Goal: Task Accomplishment & Management: Manage account settings

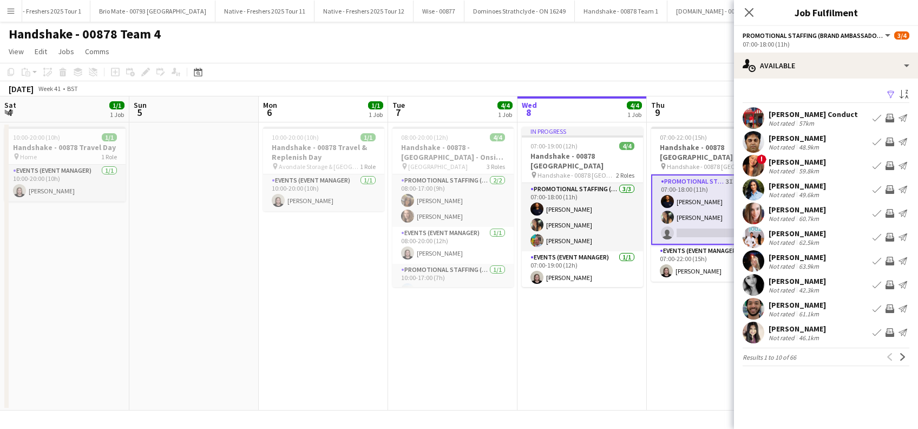
scroll to position [0, 372]
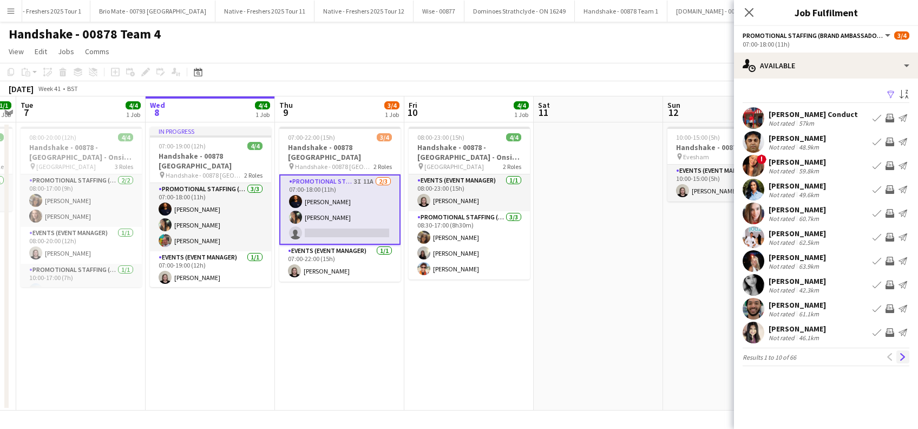
click at [901, 355] on app-icon "Next" at bounding box center [903, 357] width 8 height 8
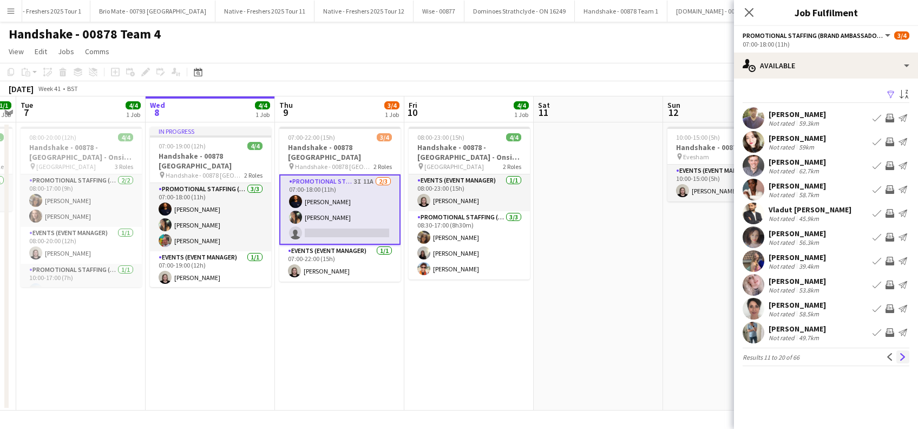
click at [902, 356] on app-icon "Next" at bounding box center [903, 357] width 8 height 8
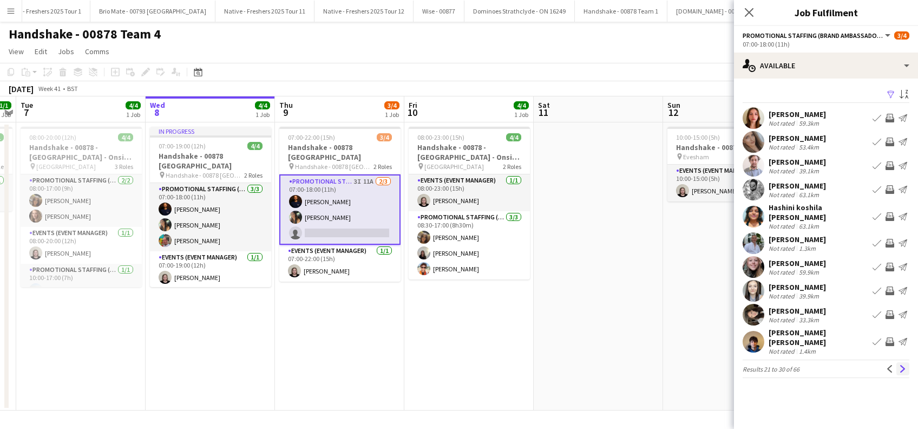
click at [903, 365] on app-icon "Next" at bounding box center [903, 369] width 8 height 8
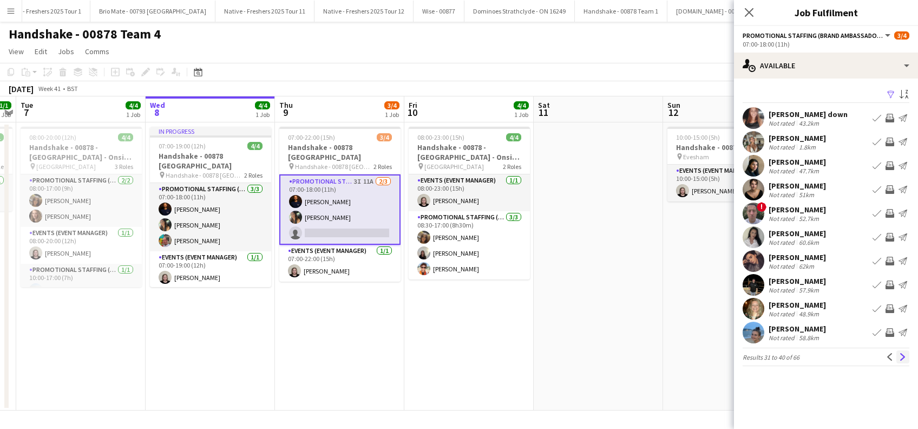
click at [899, 356] on app-icon "Next" at bounding box center [903, 357] width 8 height 8
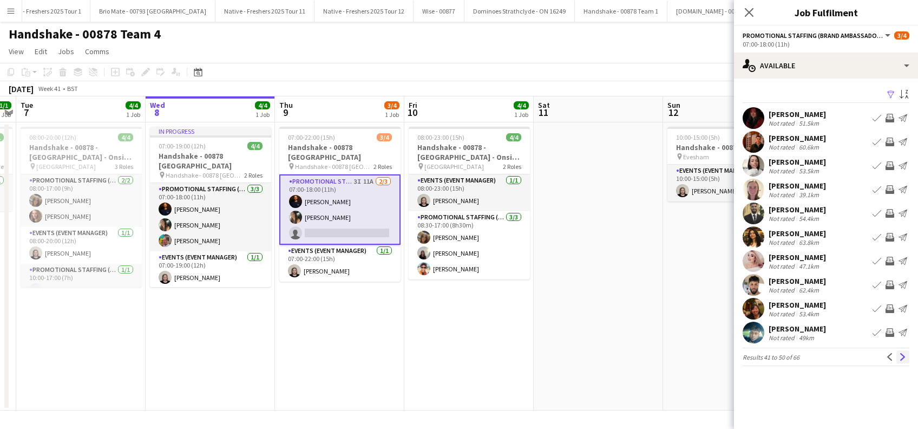
click at [900, 358] on app-icon "Next" at bounding box center [903, 357] width 8 height 8
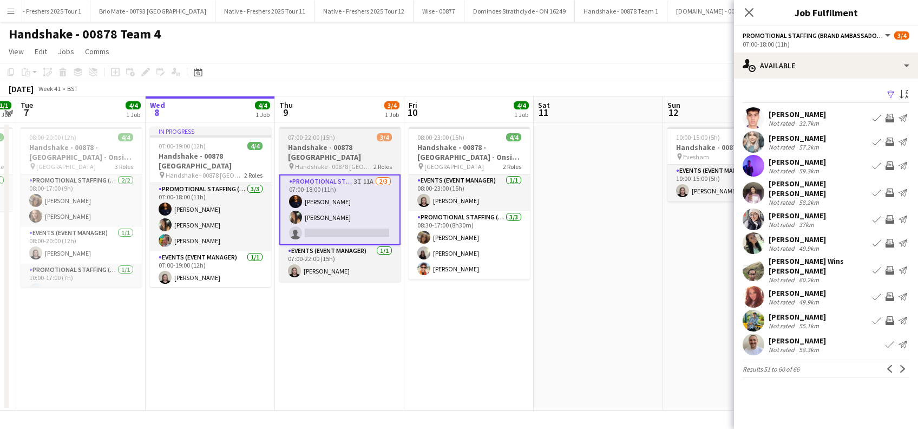
click at [357, 146] on h3 "Handshake - 00878 [GEOGRAPHIC_DATA]" at bounding box center [339, 151] width 121 height 19
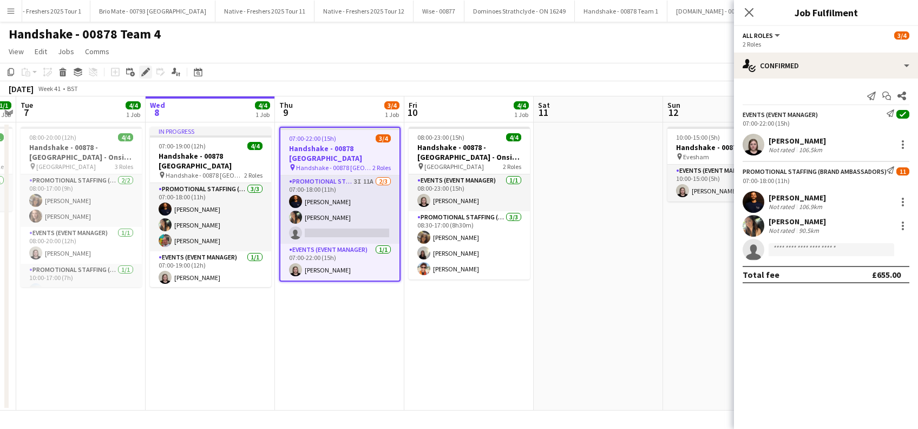
click at [145, 70] on icon at bounding box center [145, 72] width 6 height 6
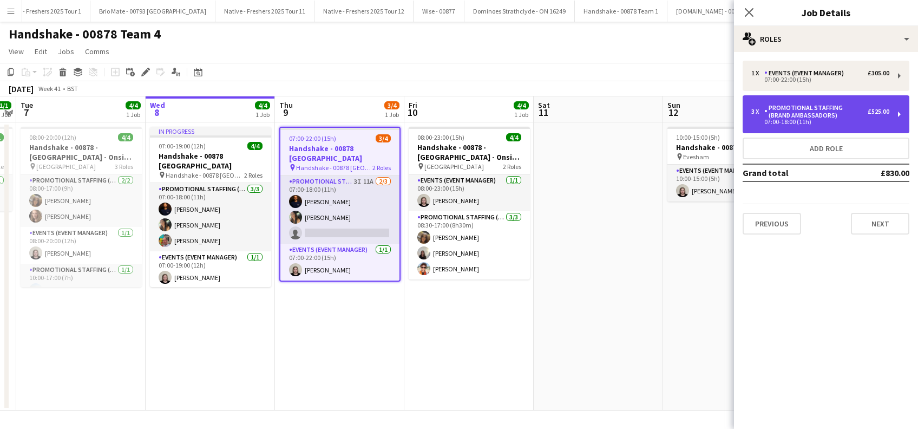
click at [849, 113] on div "Promotional Staffing (Brand Ambassadors)" at bounding box center [815, 111] width 103 height 15
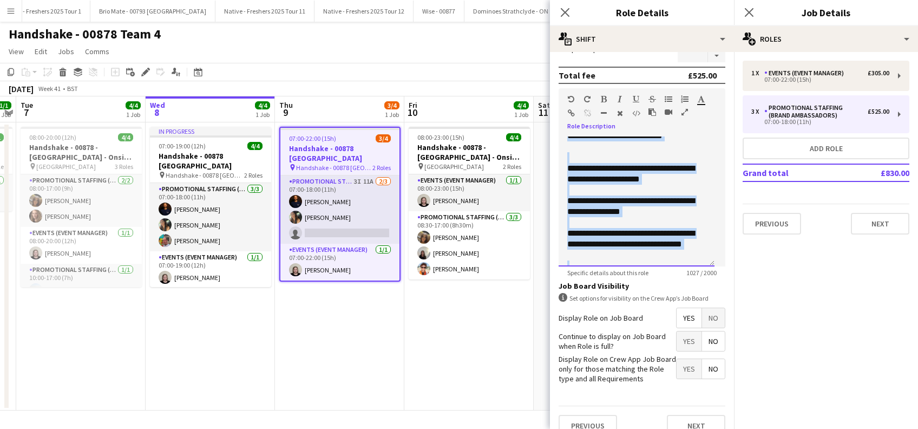
scroll to position [0, 0]
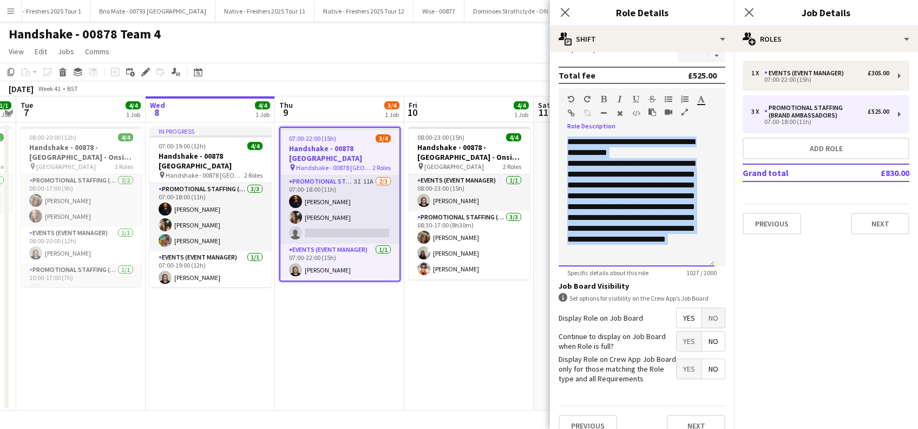
drag, startPoint x: 644, startPoint y: 252, endPoint x: 529, endPoint y: 103, distance: 188.7
click at [529, 103] on body "Menu Boards Boards Boards All jobs Status Workforce Workforce My Workforce Recr…" at bounding box center [459, 214] width 918 height 429
copy div "**********"
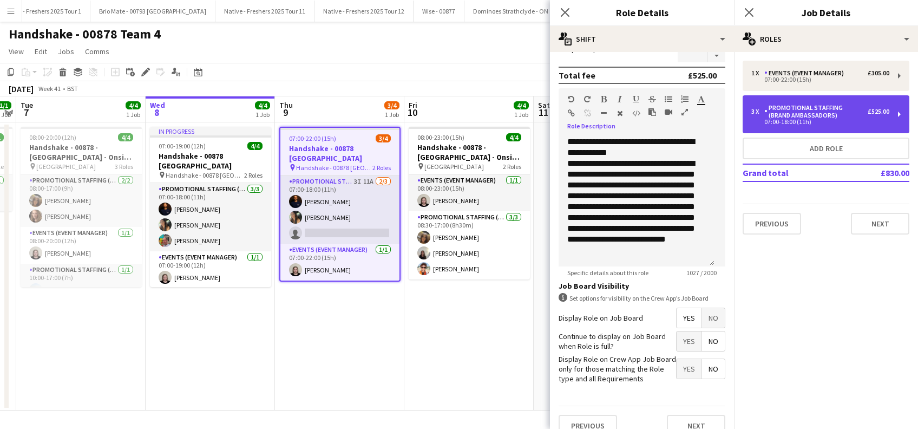
click at [857, 115] on div "Promotional Staffing (Brand Ambassadors)" at bounding box center [815, 111] width 103 height 15
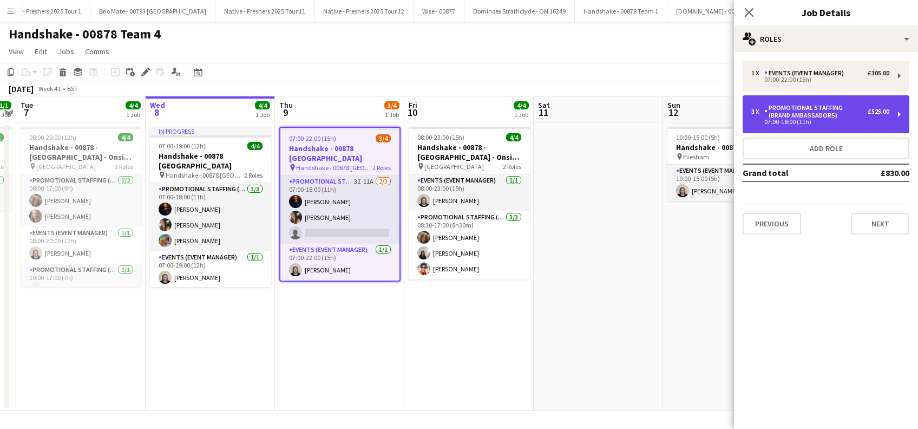
click at [857, 115] on div "Promotional Staffing (Brand Ambassadors)" at bounding box center [815, 111] width 103 height 15
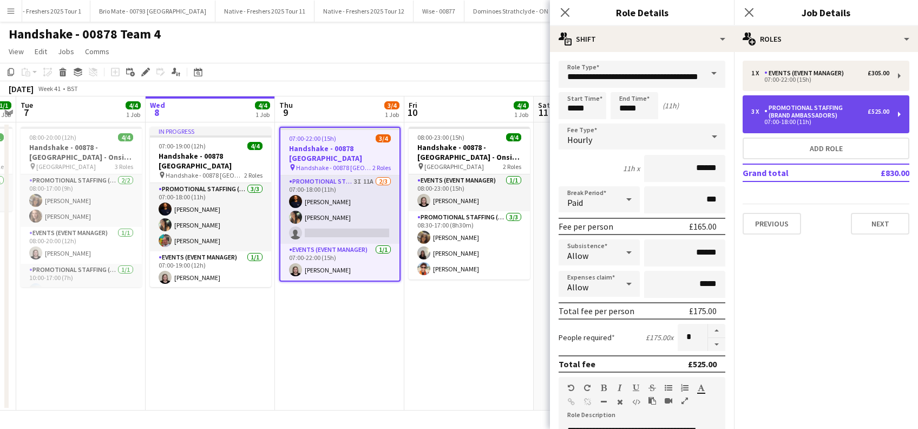
click at [857, 115] on div "Promotional Staffing (Brand Ambassadors)" at bounding box center [815, 111] width 103 height 15
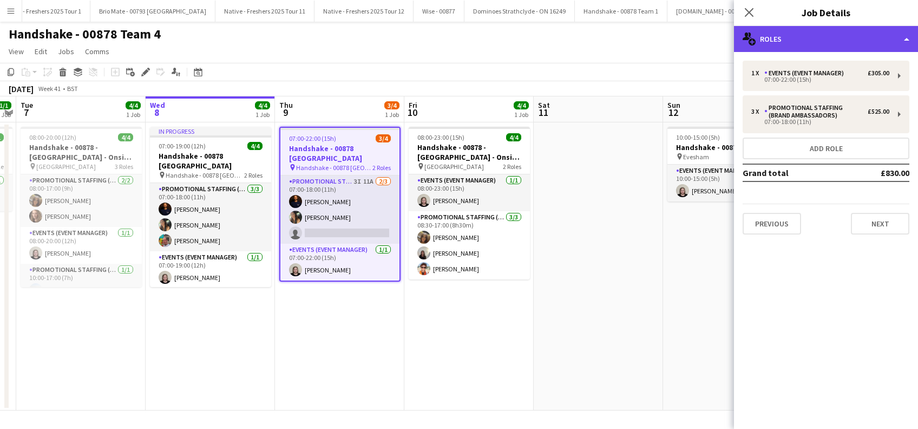
click at [858, 40] on div "multiple-users-add Roles" at bounding box center [826, 39] width 184 height 26
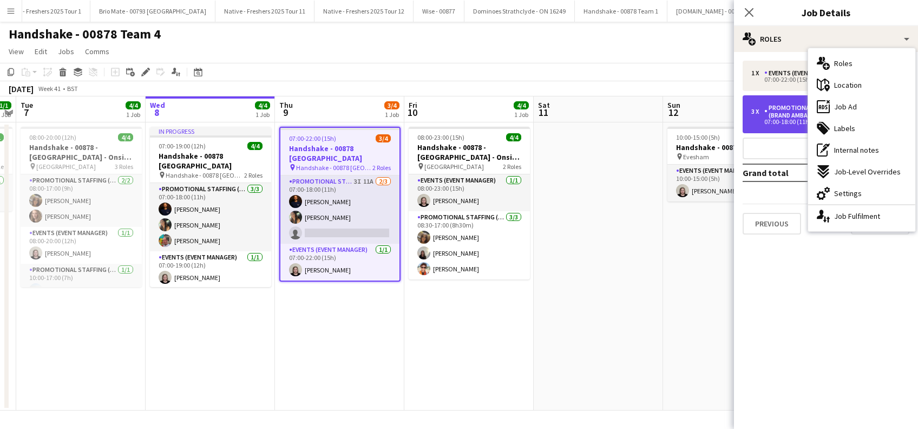
click at [783, 118] on div "Promotional Staffing (Brand Ambassadors)" at bounding box center [815, 111] width 103 height 15
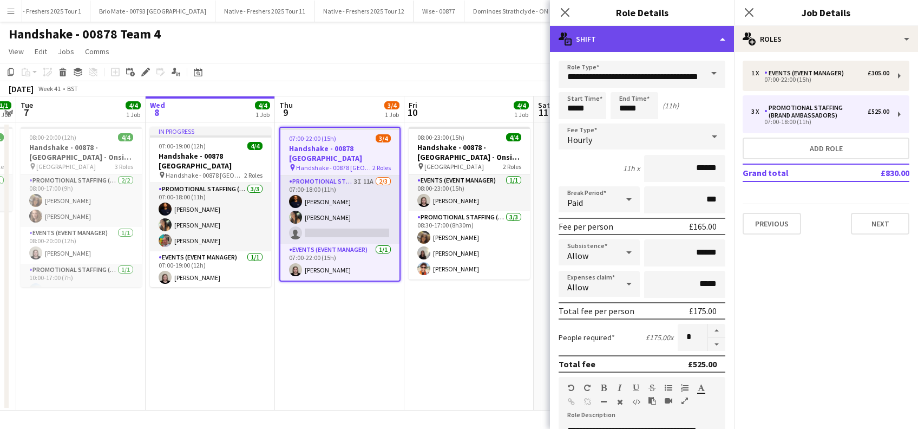
click at [663, 39] on div "multiple-actions-text Shift" at bounding box center [642, 39] width 184 height 26
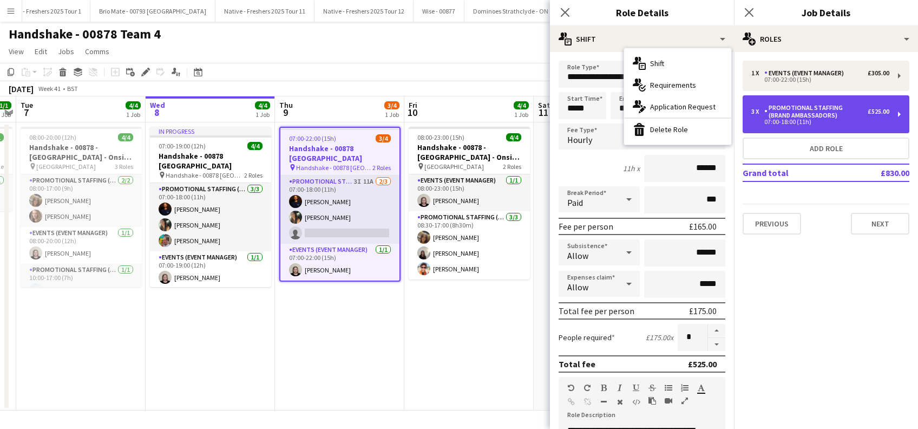
click at [840, 120] on div "07:00-18:00 (11h)" at bounding box center [820, 121] width 138 height 5
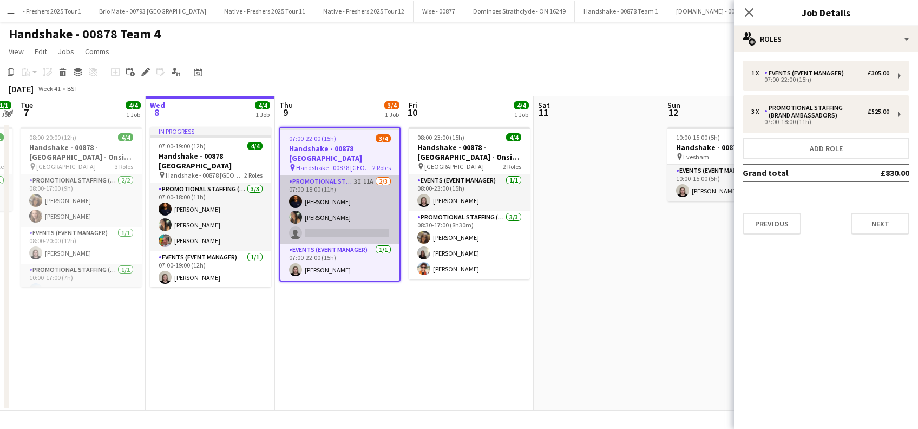
click at [328, 226] on app-card-role "Promotional Staffing (Brand Ambassadors) 3I 11A 2/3 07:00-18:00 (11h) michael n…" at bounding box center [339, 209] width 119 height 68
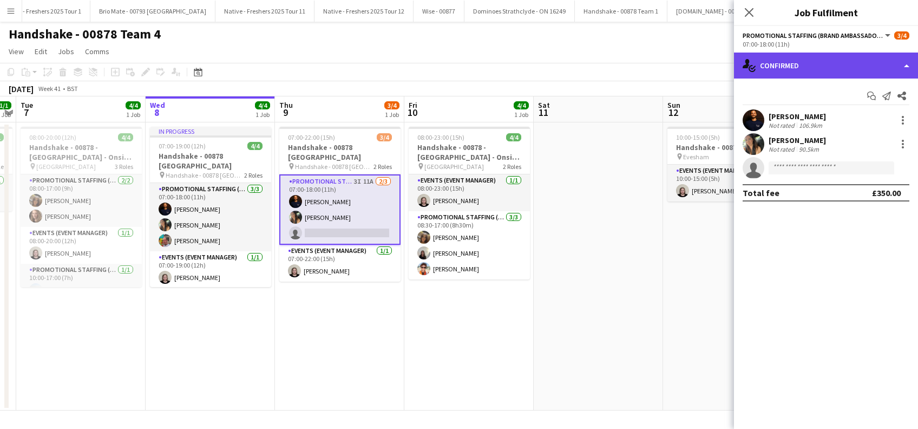
click at [840, 67] on div "single-neutral-actions-check-2 Confirmed" at bounding box center [826, 65] width 184 height 26
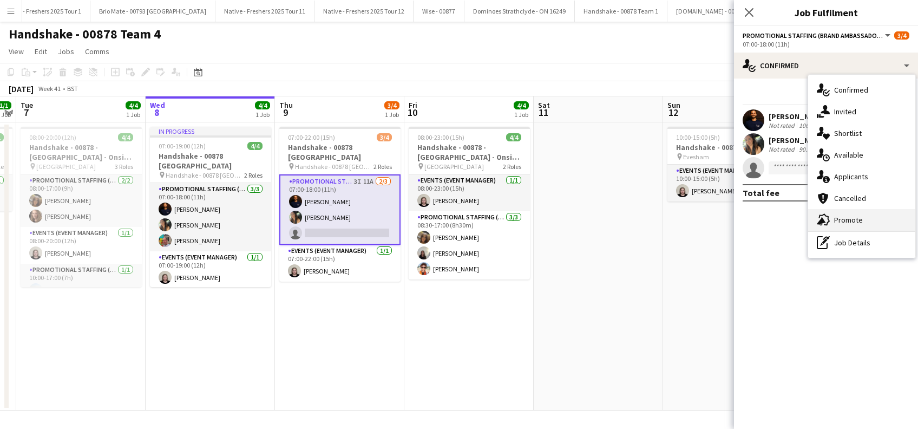
click at [846, 221] on span "Promote" at bounding box center [848, 220] width 29 height 10
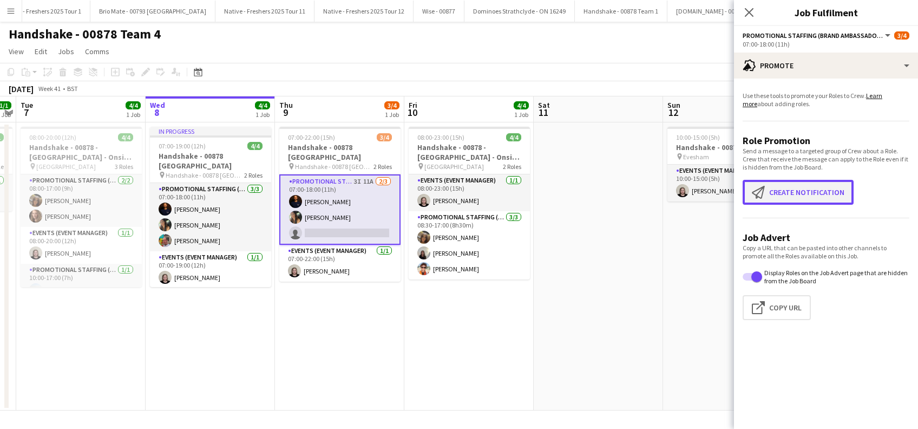
click at [807, 194] on button "Create notification Create notification" at bounding box center [797, 192] width 111 height 25
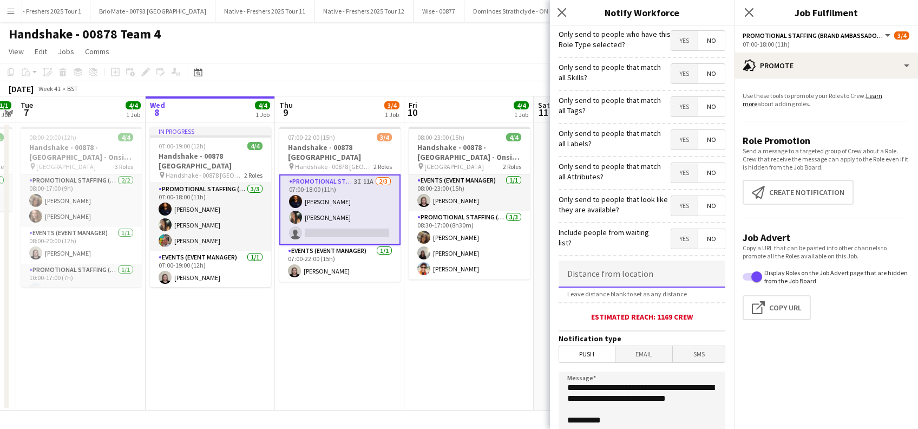
click at [621, 279] on input at bounding box center [641, 273] width 167 height 27
type input "****"
type input "*****"
click at [593, 359] on span "Push" at bounding box center [587, 354] width 56 height 16
click at [631, 358] on span "Email" at bounding box center [643, 354] width 57 height 16
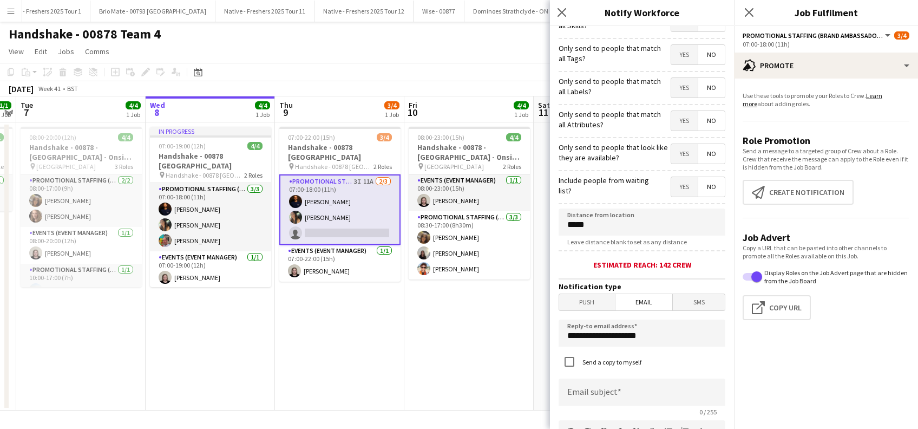
scroll to position [72, 0]
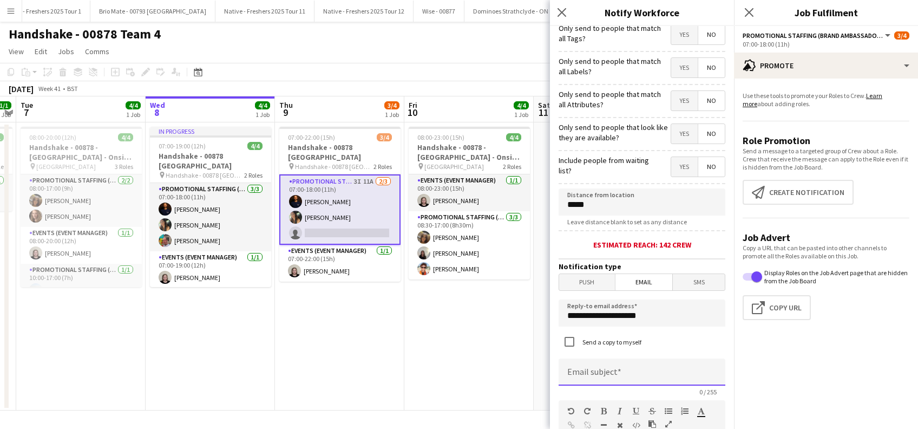
click at [609, 376] on input at bounding box center [641, 371] width 167 height 27
type input "**********"
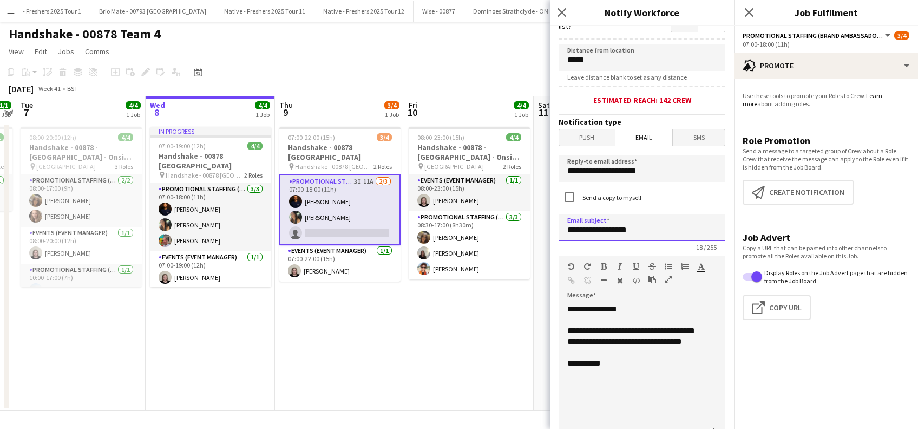
scroll to position [360, 0]
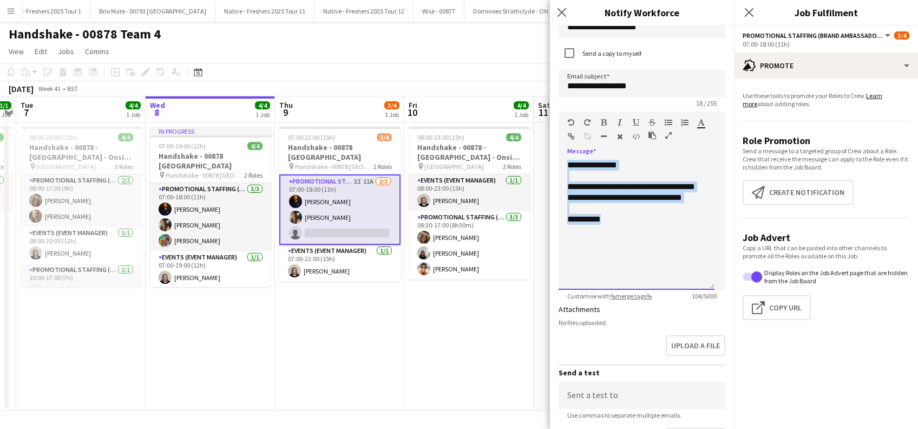
drag, startPoint x: 629, startPoint y: 233, endPoint x: 544, endPoint y: 160, distance: 111.7
click at [544, 160] on body "Menu Boards Boards Boards All jobs Status Workforce Workforce My Workforce Recr…" at bounding box center [459, 214] width 918 height 429
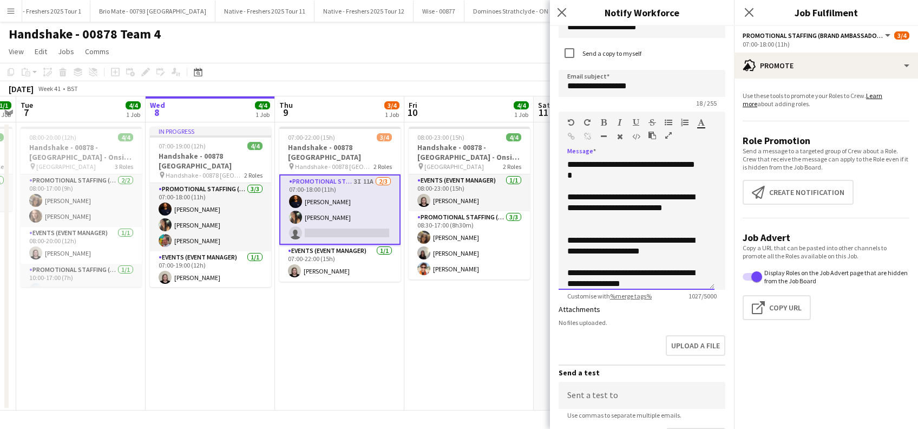
scroll to position [0, 0]
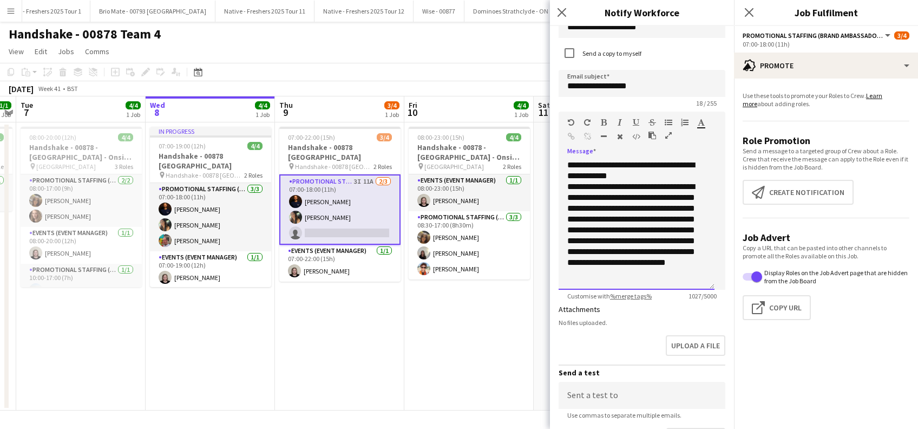
click at [655, 166] on div "**********" at bounding box center [630, 171] width 127 height 22
click at [648, 177] on div "**********" at bounding box center [630, 171] width 127 height 22
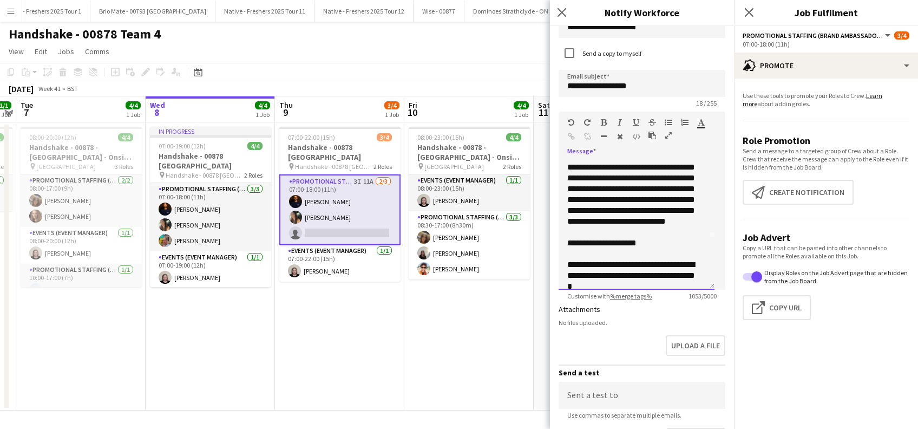
scroll to position [72, 0]
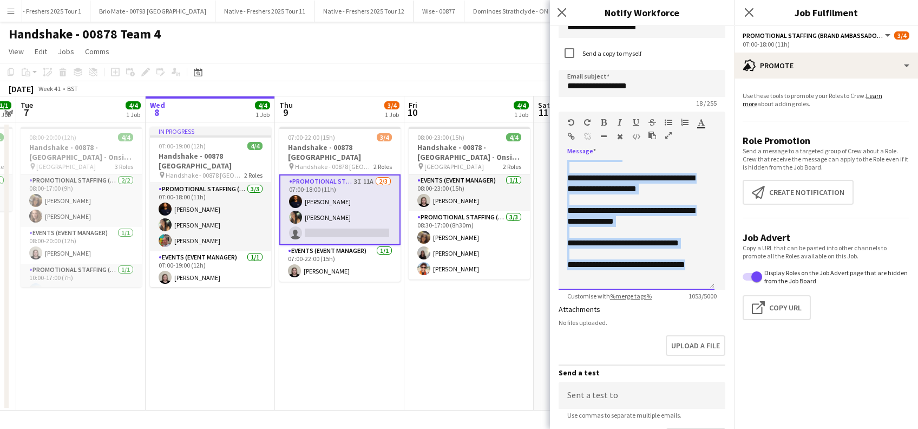
drag, startPoint x: 566, startPoint y: 245, endPoint x: 683, endPoint y: 290, distance: 125.4
click at [683, 293] on app-form-group "**********" at bounding box center [641, 205] width 167 height 188
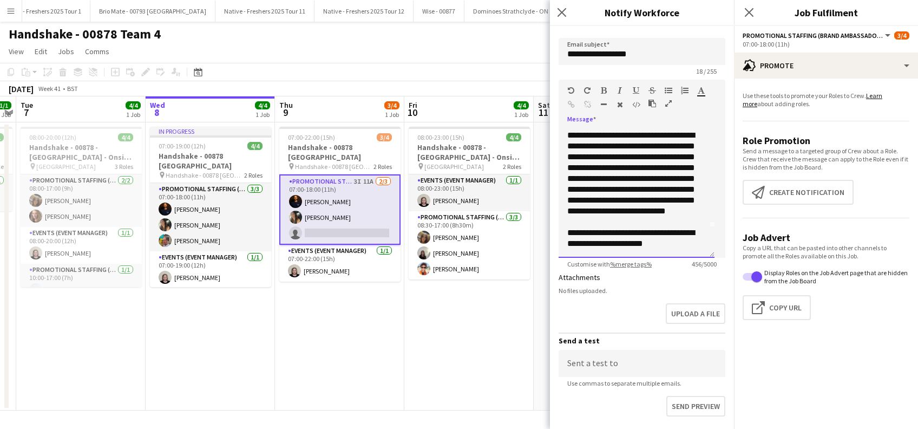
scroll to position [466, 0]
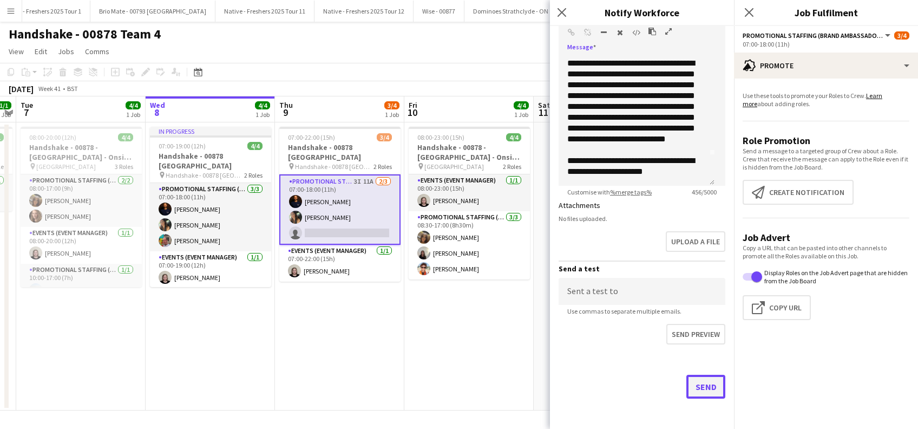
click at [692, 385] on button "Send" at bounding box center [705, 386] width 39 height 24
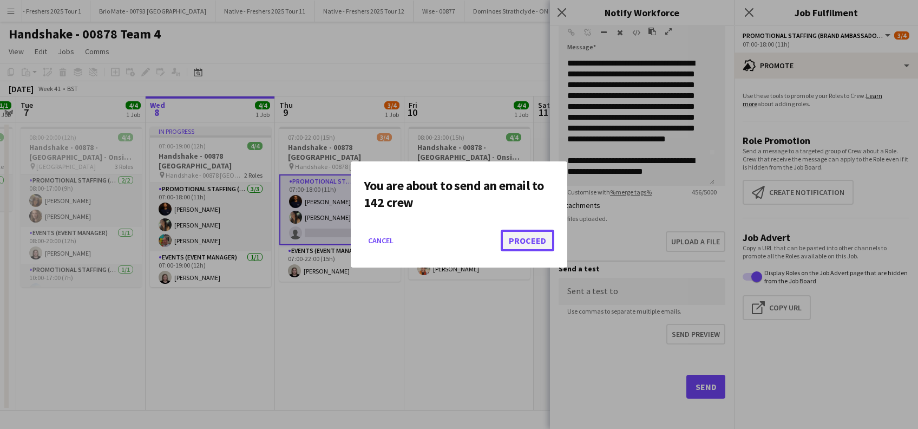
click at [525, 240] on button "Proceed" at bounding box center [528, 240] width 54 height 22
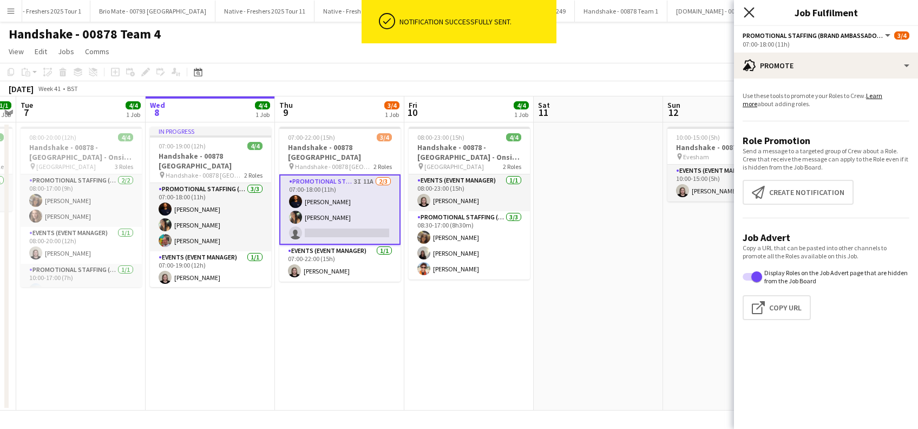
click at [752, 11] on icon "Close pop-in" at bounding box center [749, 12] width 10 height 10
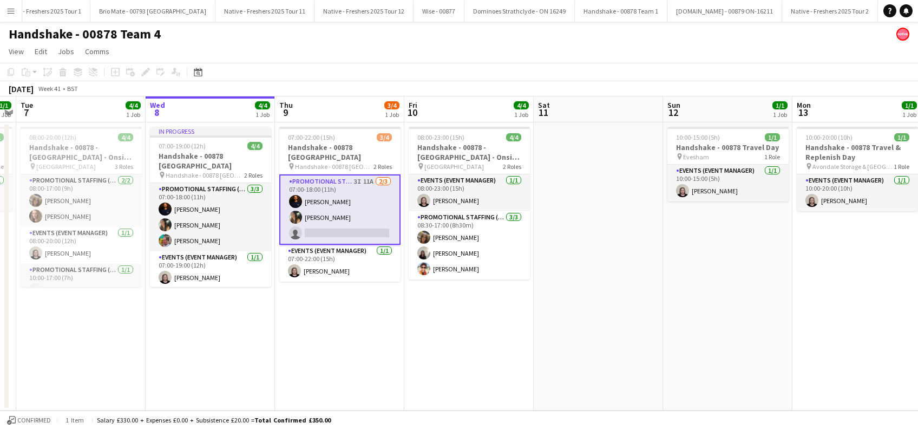
click at [325, 359] on app-date-cell "07:00-22:00 (15h) 3/4 Handshake - 00878 Oxford pin Handshake - 00878 Oxford 2 R…" at bounding box center [339, 266] width 129 height 288
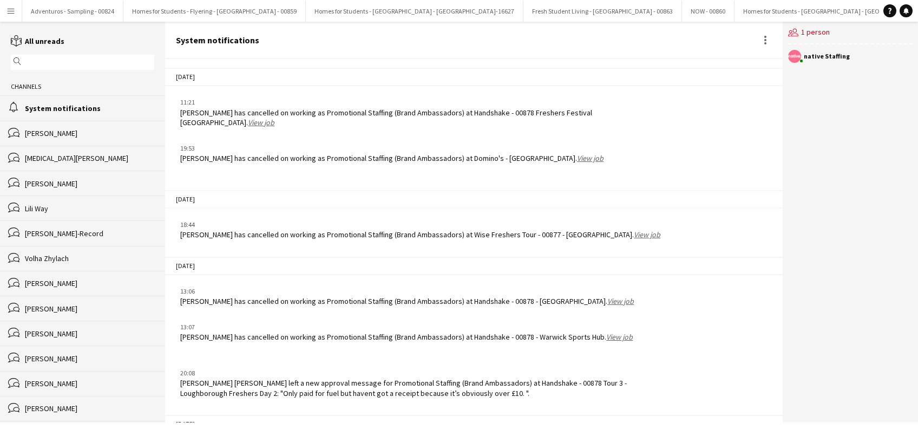
scroll to position [1323, 0]
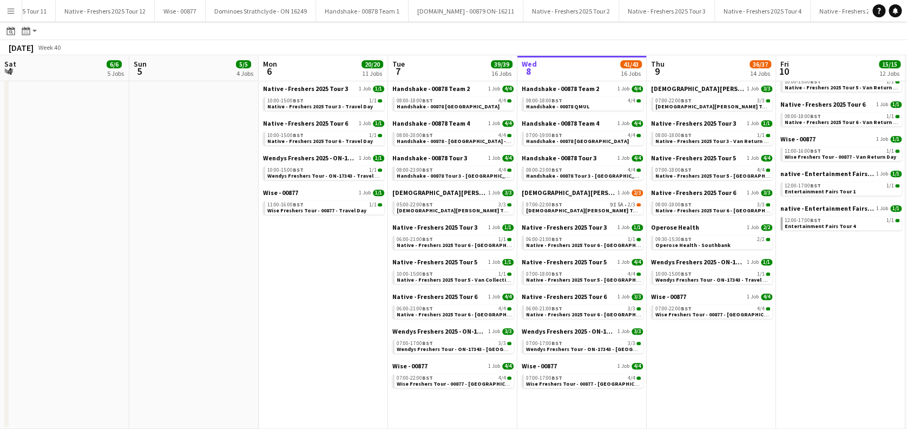
scroll to position [0, 257]
